Goal: Navigation & Orientation: Find specific page/section

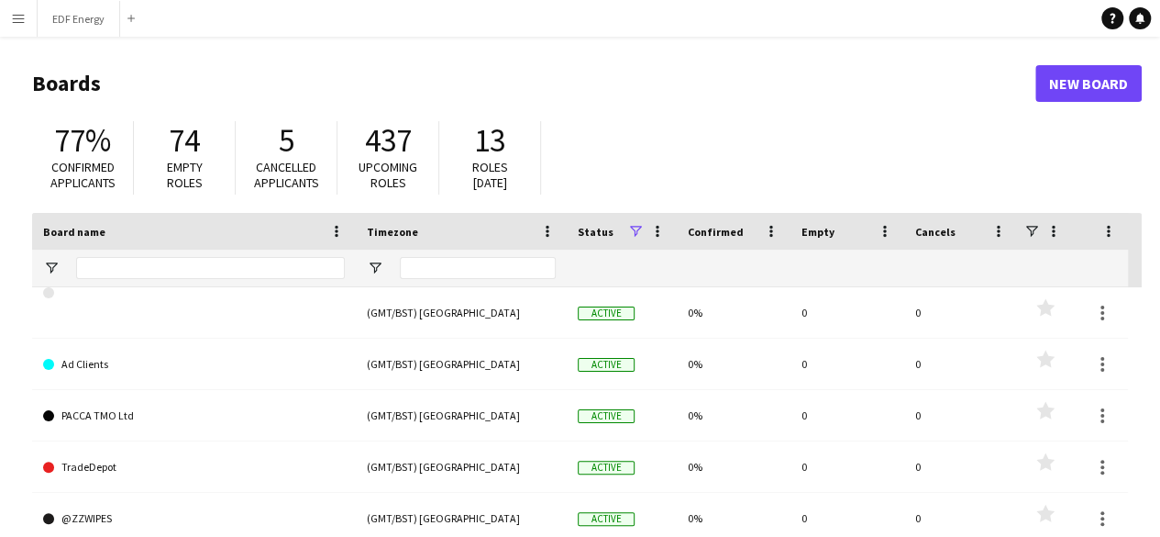
drag, startPoint x: 0, startPoint y: 0, endPoint x: 963, endPoint y: 109, distance: 969.4
click at [963, 109] on header "Boards New Board" at bounding box center [587, 83] width 1110 height 57
click at [20, 16] on app-icon "Menu" at bounding box center [18, 18] width 15 height 15
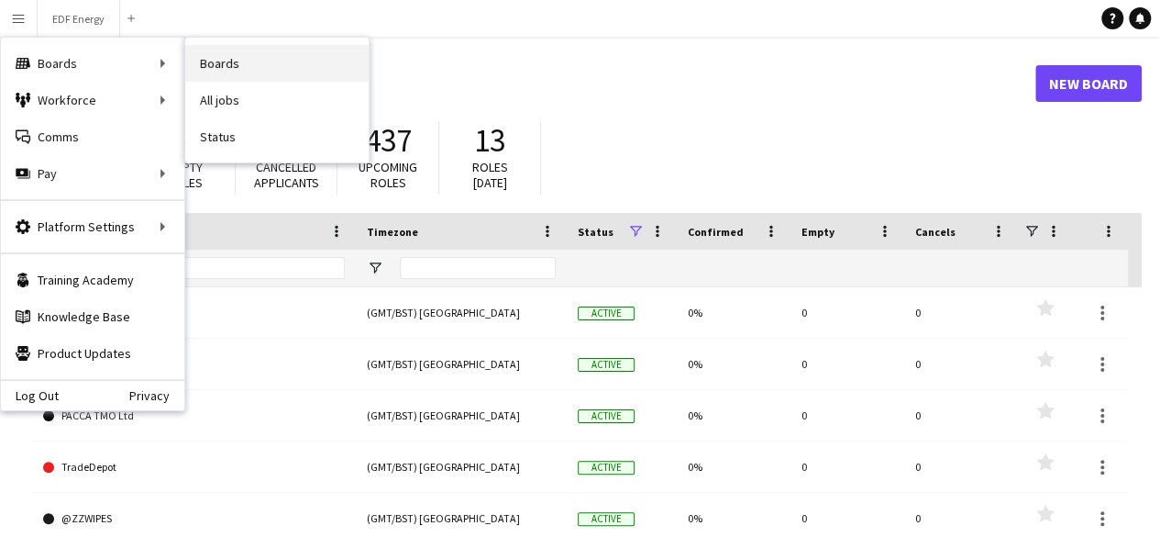
click at [221, 61] on link "Boards" at bounding box center [276, 63] width 183 height 37
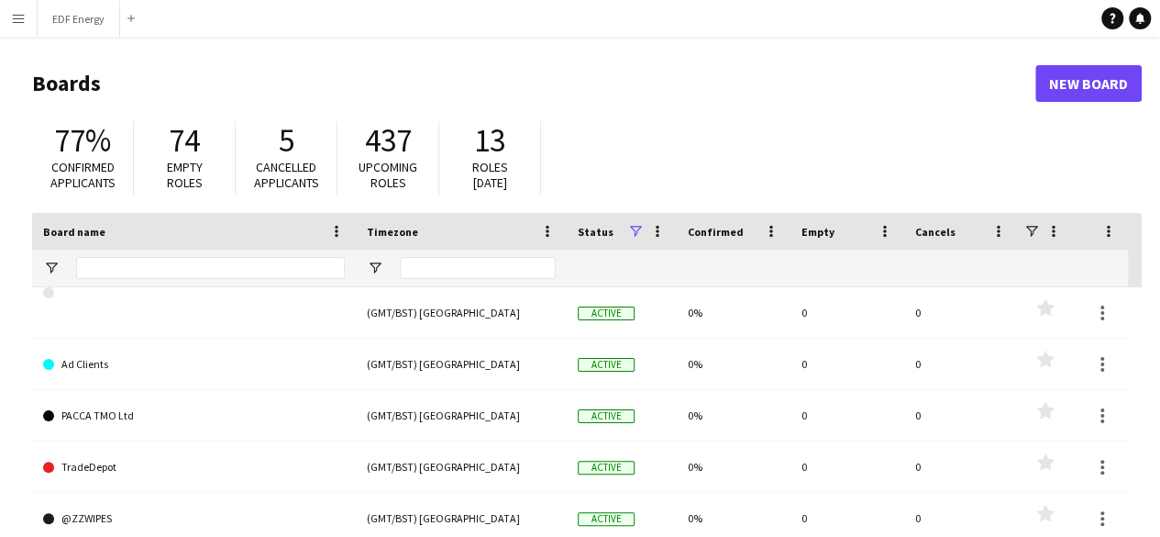
click at [10, 19] on button "Menu" at bounding box center [18, 18] width 37 height 37
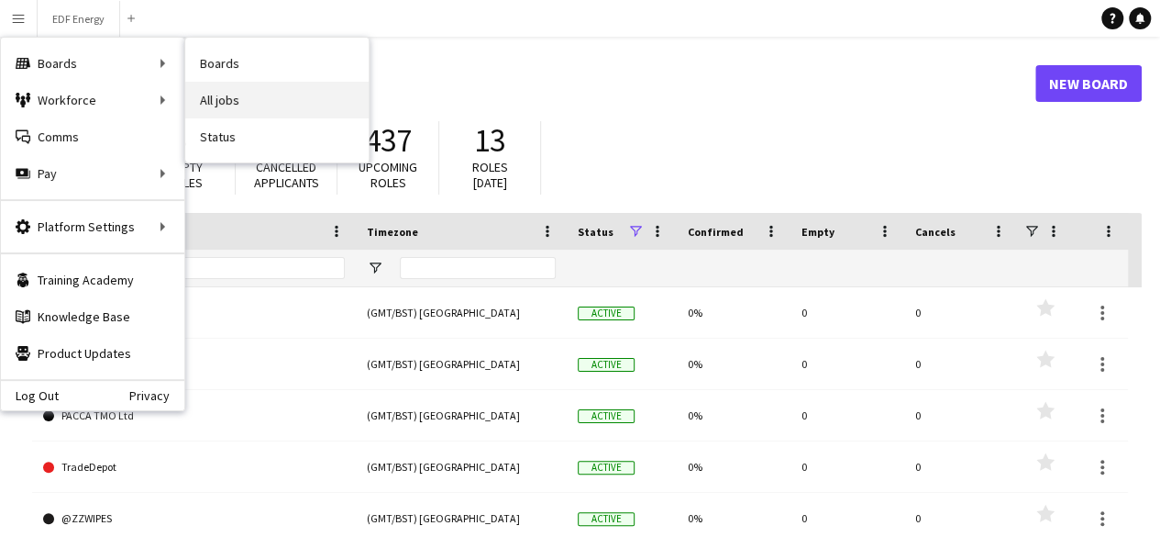
click at [227, 107] on link "All jobs" at bounding box center [276, 100] width 183 height 37
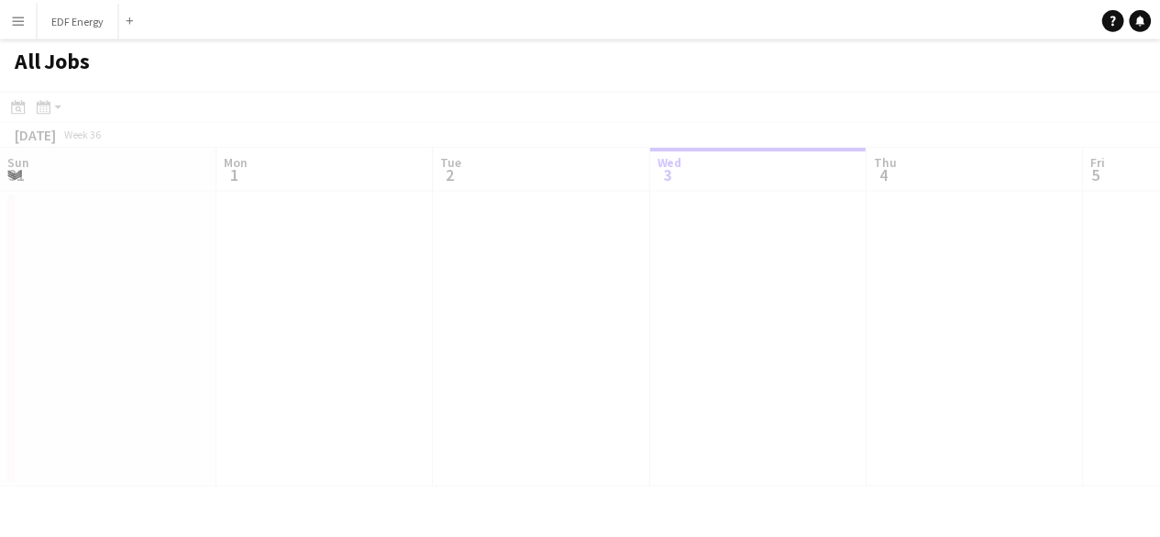
scroll to position [0, 439]
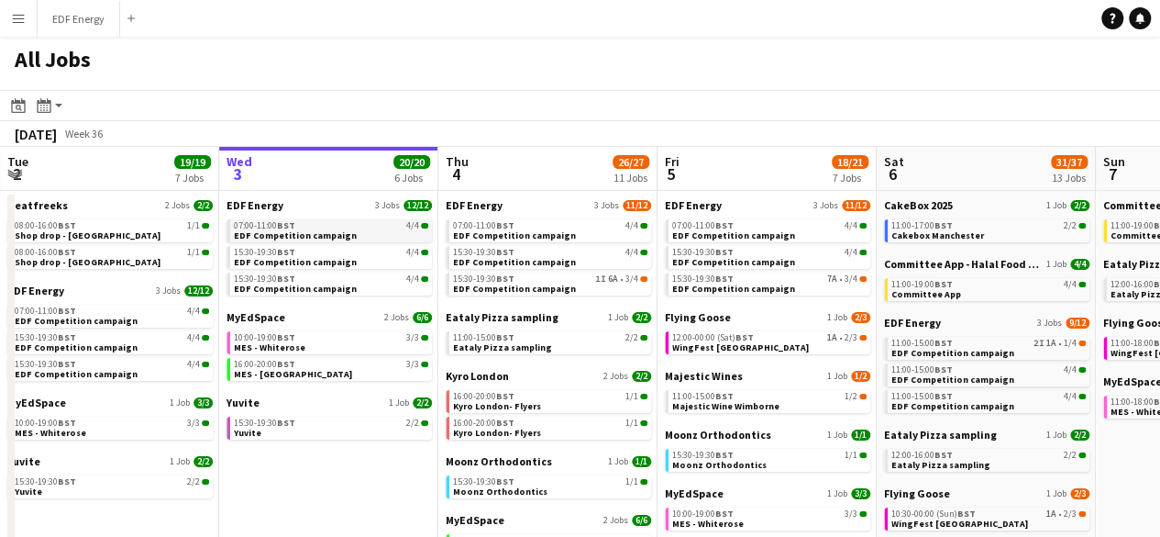
click at [296, 221] on div "07:00-11:00 BST 4/4" at bounding box center [331, 225] width 194 height 9
click at [479, 377] on span "Kyro London" at bounding box center [477, 376] width 63 height 14
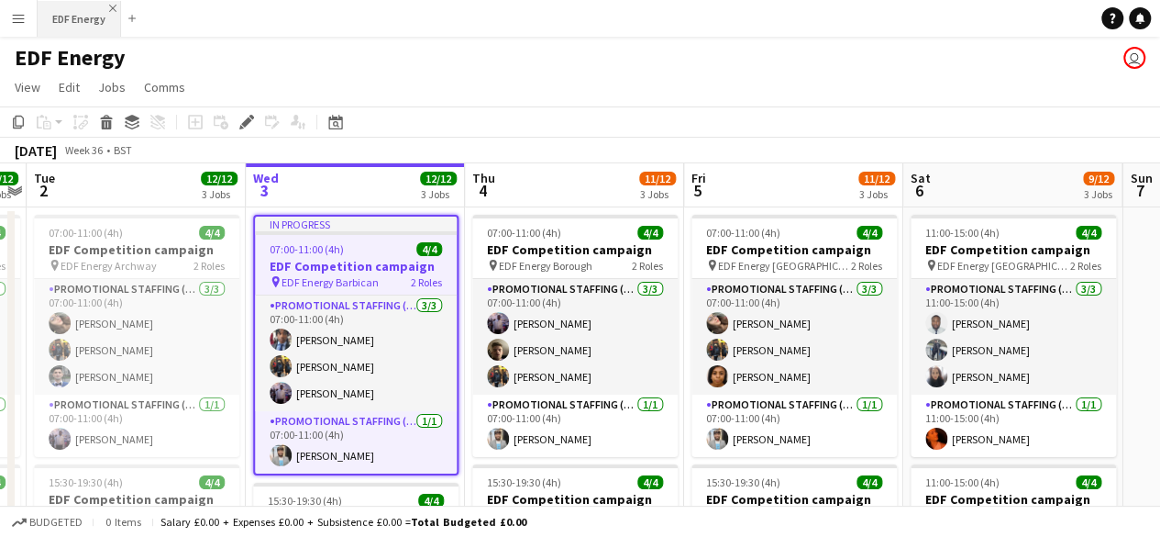
click at [113, 7] on app-icon "Close" at bounding box center [112, 8] width 7 height 7
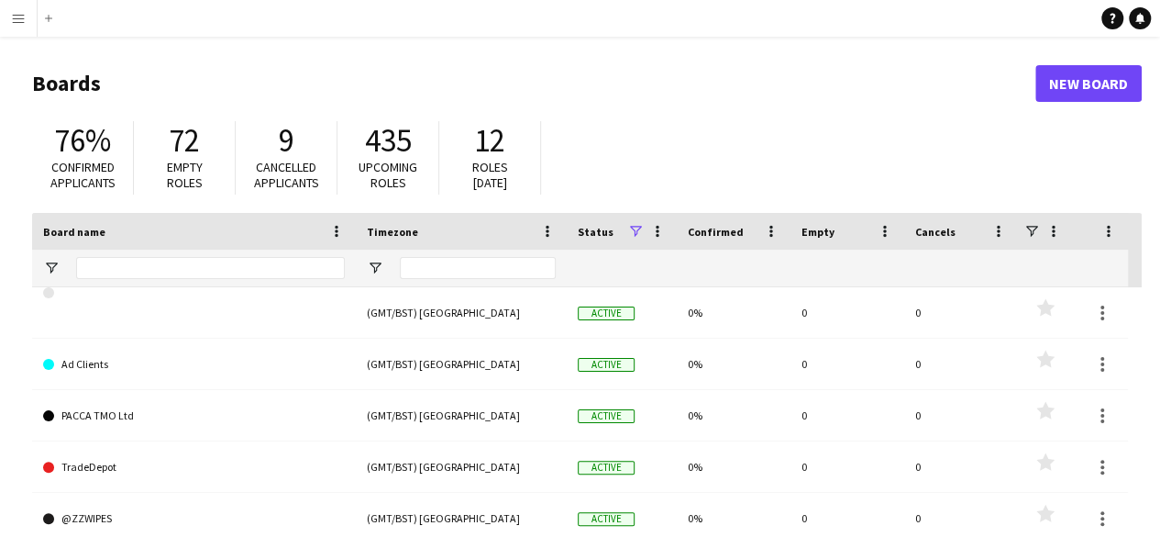
click at [18, 19] on app-icon "Menu" at bounding box center [18, 18] width 15 height 15
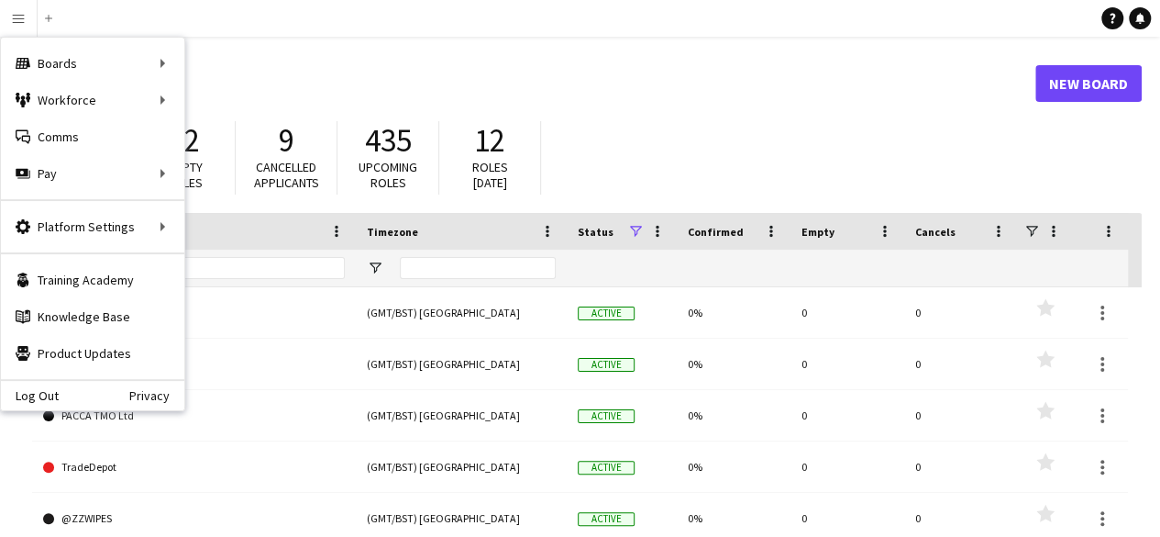
click at [18, 19] on app-icon "Menu" at bounding box center [18, 18] width 15 height 15
click at [651, 125] on div "76% Confirmed applicants 72 Empty roles 9 Cancelled applicants 435 Upcoming rol…" at bounding box center [587, 162] width 1110 height 101
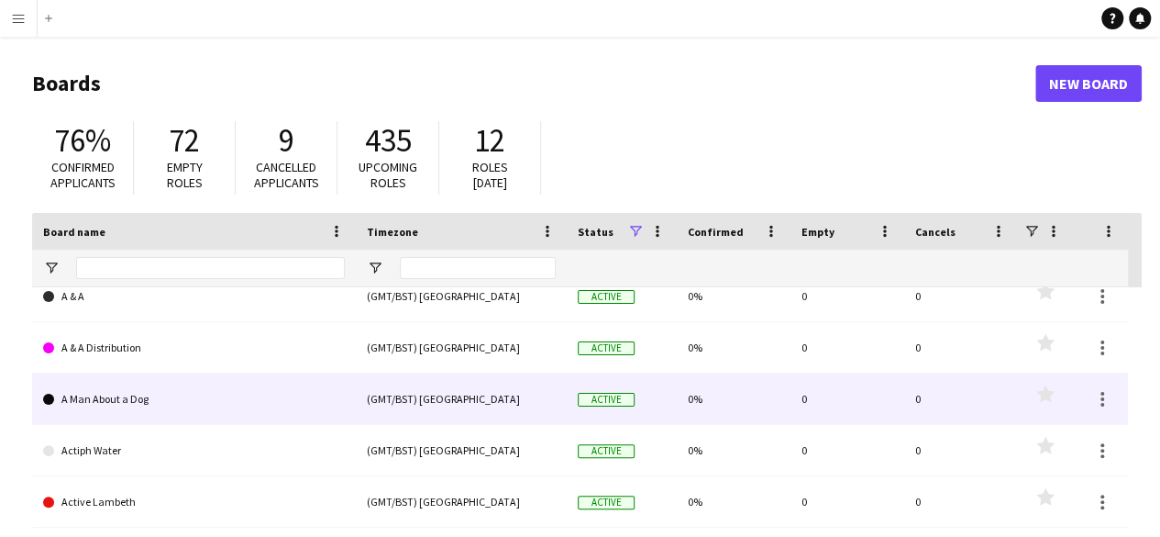
scroll to position [511, 0]
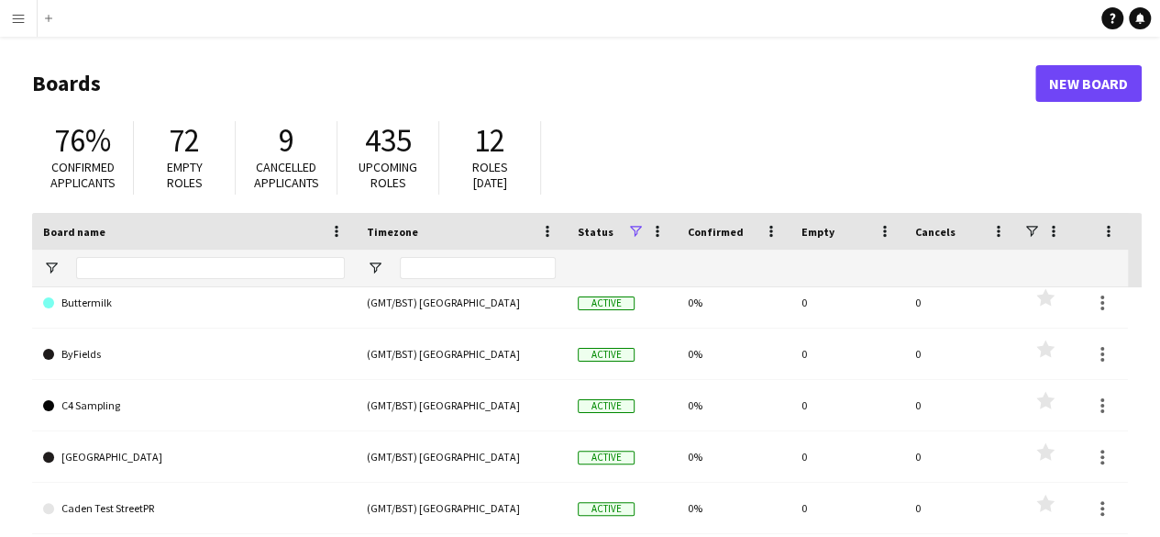
click at [26, 15] on button "Menu" at bounding box center [18, 18] width 37 height 37
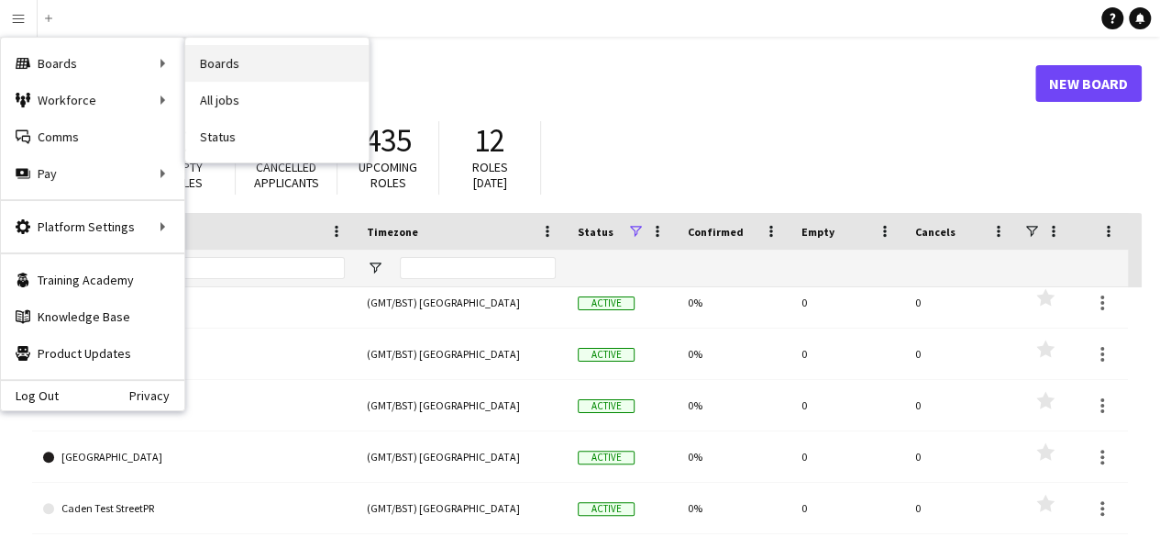
click at [228, 70] on link "Boards" at bounding box center [276, 63] width 183 height 37
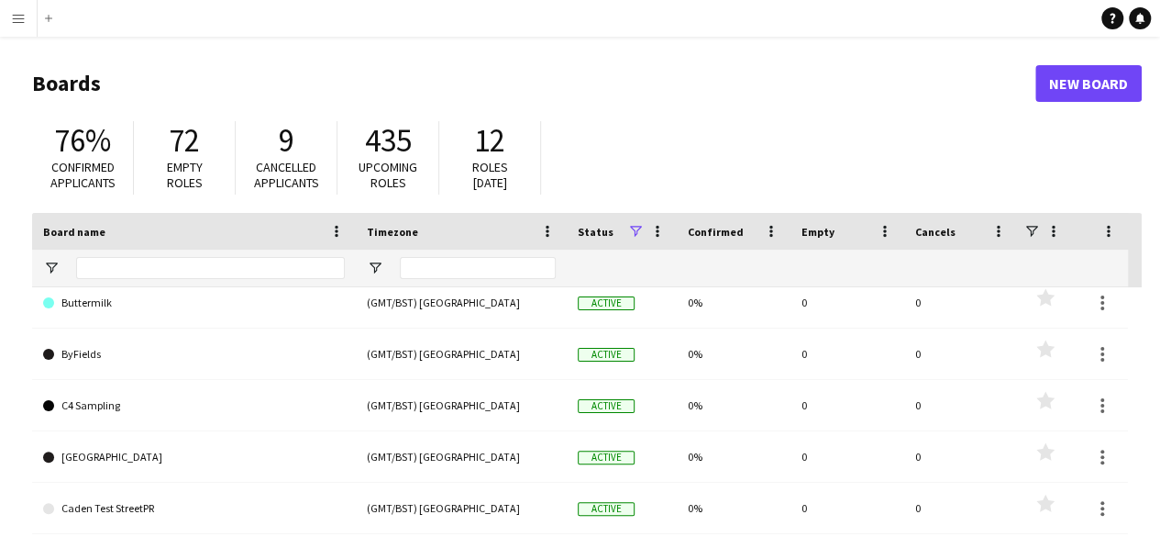
click at [24, 15] on app-icon "Menu" at bounding box center [18, 18] width 15 height 15
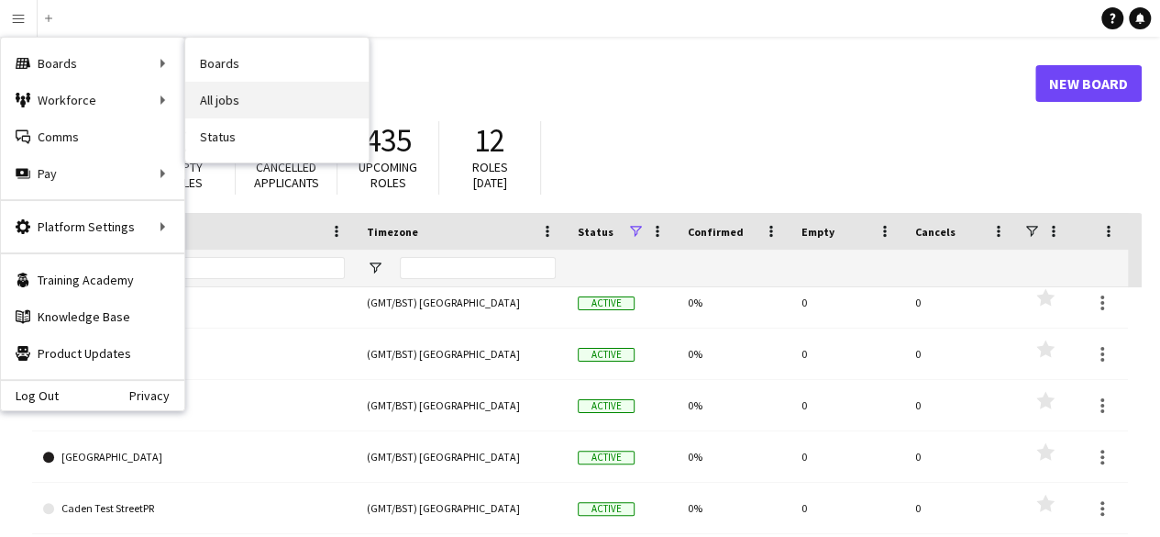
click at [250, 106] on link "All jobs" at bounding box center [276, 100] width 183 height 37
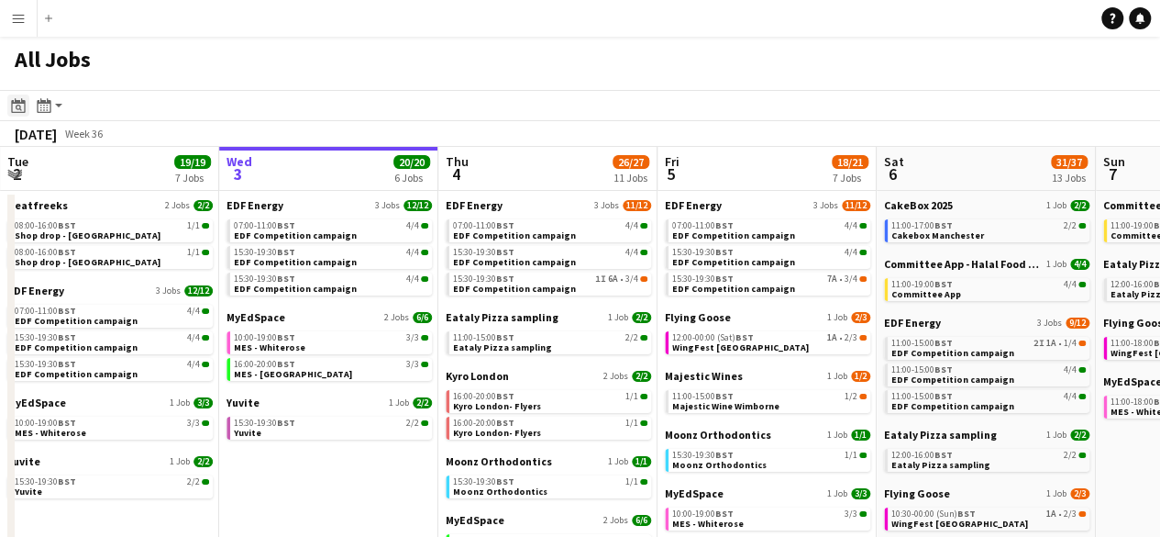
click at [17, 107] on icon "Date picker" at bounding box center [18, 105] width 15 height 15
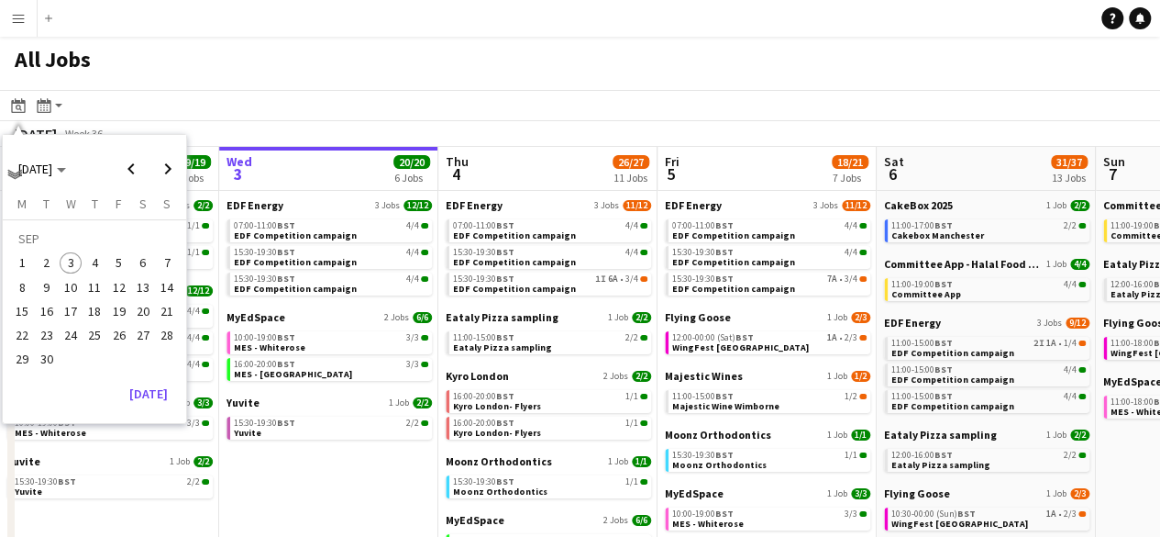
click at [88, 104] on app-toolbar "Date picker [DATE] [DATE] [DATE] M [DATE] T [DATE] W [DATE] T [DATE] F [DATE] S…" at bounding box center [580, 105] width 1160 height 31
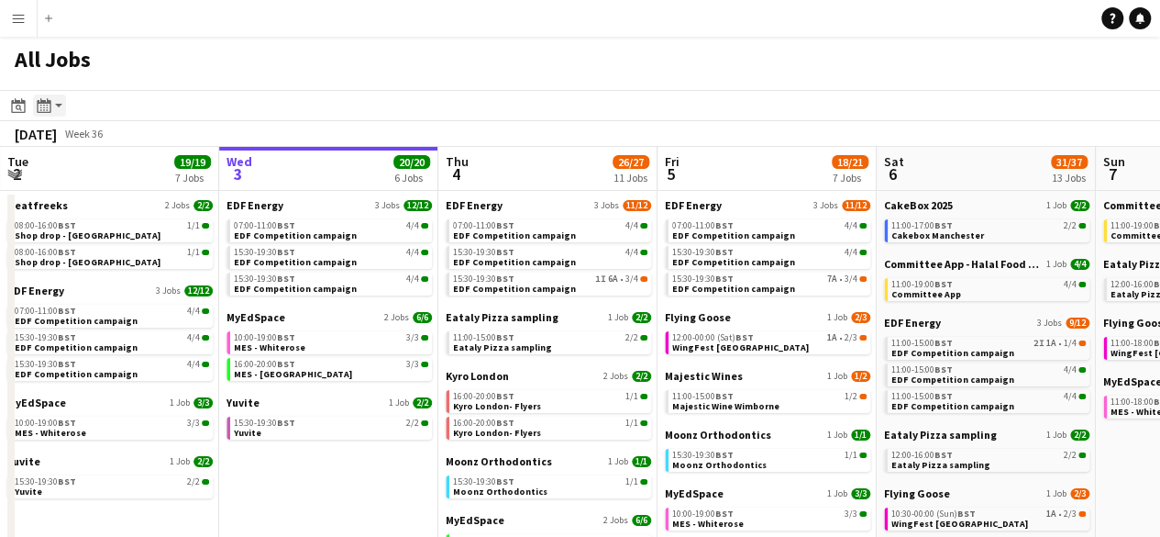
click at [55, 106] on app-action-btn "Month view / Day view" at bounding box center [49, 105] width 33 height 22
click at [63, 146] on link "Day view by Board" at bounding box center [99, 140] width 101 height 17
click at [49, 105] on icon "Month view / Day view" at bounding box center [44, 105] width 15 height 15
click at [58, 174] on link "Day view by Job" at bounding box center [99, 171] width 101 height 17
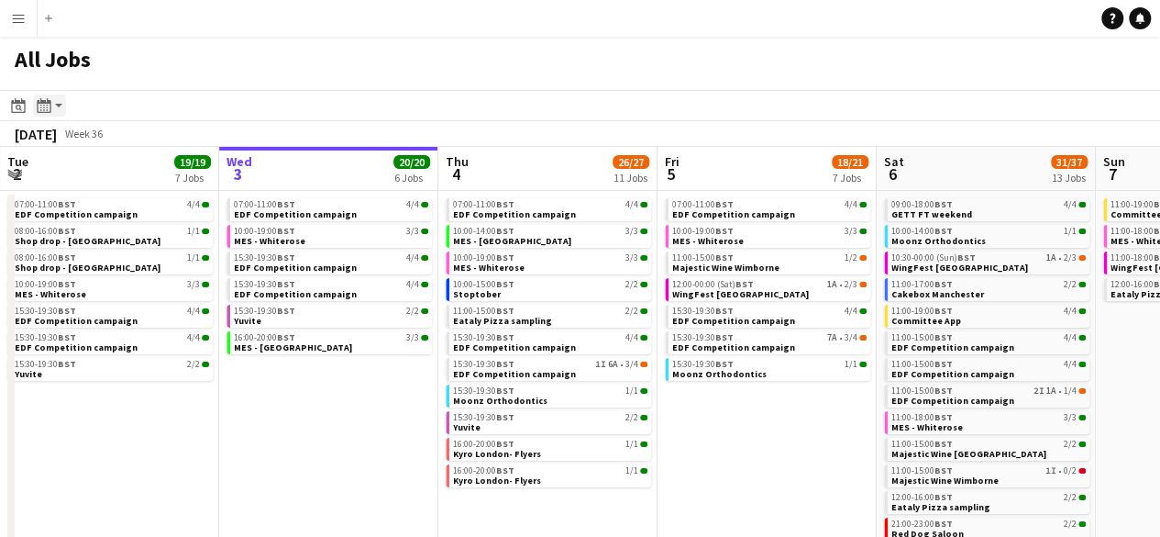
click at [44, 105] on icon at bounding box center [44, 105] width 2 height 1
click at [77, 195] on link "Month view" at bounding box center [99, 203] width 101 height 17
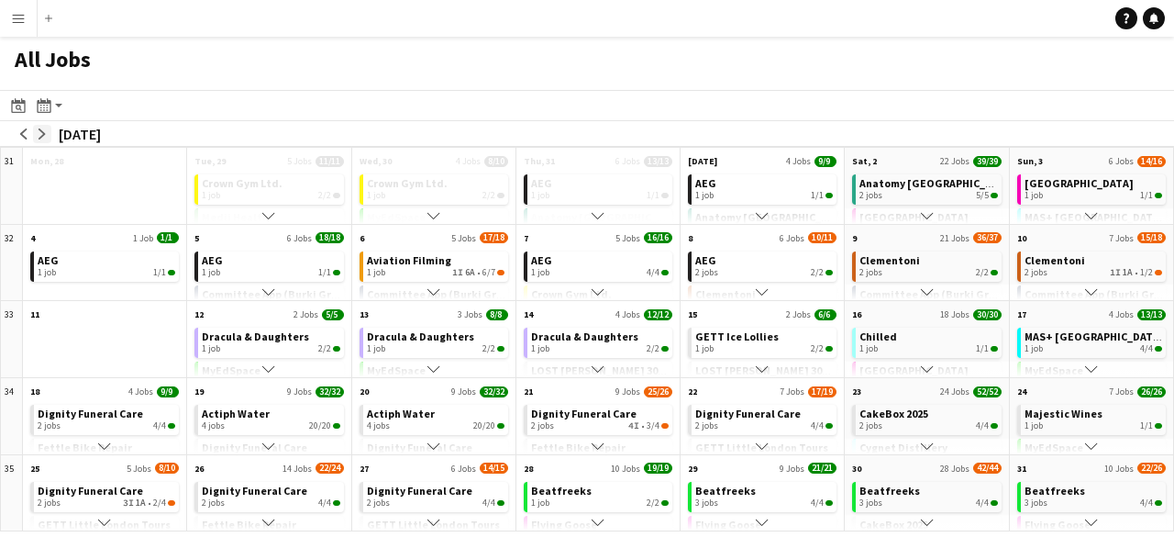
click at [42, 139] on app-icon "arrow-right" at bounding box center [42, 133] width 11 height 11
click at [39, 135] on app-icon "arrow-right" at bounding box center [42, 133] width 11 height 11
